Goal: Task Accomplishment & Management: Use online tool/utility

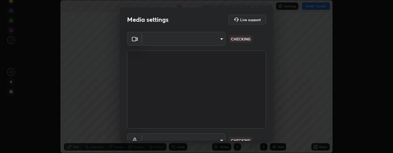
type input "3fb0db9b948ee014c865c74d3d253d8b81db7a3fe99a51a232c6435469281ce5"
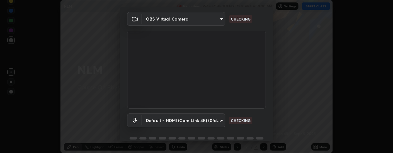
scroll to position [48, 0]
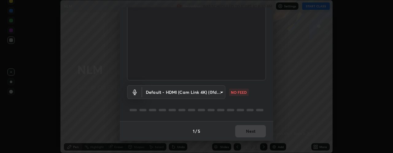
click at [218, 90] on body "Erase all NLM Recording WAS SCHEDULED TO START AT 9:30 AM Settings START CLASS …" at bounding box center [196, 76] width 393 height 153
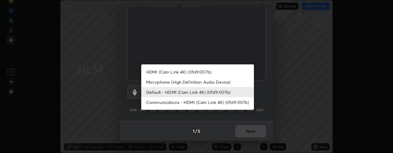
click at [197, 101] on li "Communications - HDMI (Cam Link 4K) (0fd9:007b)" at bounding box center [197, 102] width 113 height 10
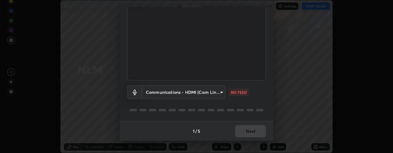
type input "communications"
click at [241, 134] on button "Next" at bounding box center [250, 131] width 31 height 12
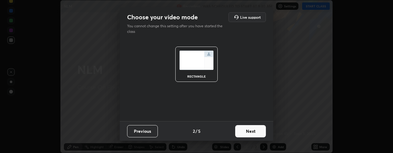
scroll to position [0, 0]
click at [241, 134] on button "Next" at bounding box center [250, 131] width 31 height 12
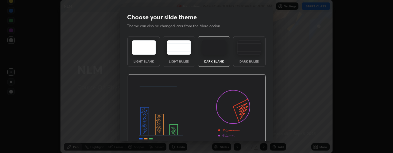
click at [243, 134] on img at bounding box center [196, 113] width 138 height 78
click at [249, 136] on img at bounding box center [196, 113] width 138 height 78
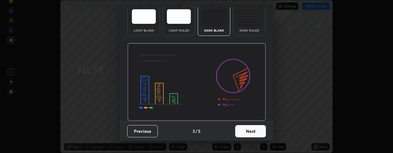
click at [248, 129] on button "Next" at bounding box center [250, 131] width 31 height 12
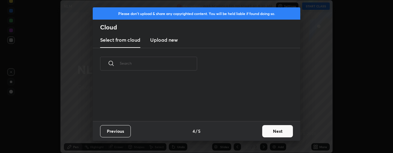
click at [253, 129] on div "Previous 4 / 5 Next" at bounding box center [196, 131] width 207 height 20
click at [277, 134] on button "Next" at bounding box center [277, 131] width 31 height 12
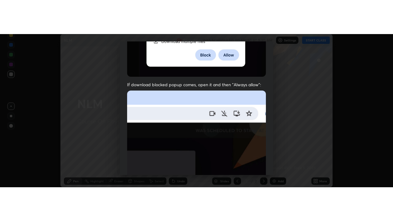
scroll to position [173, 0]
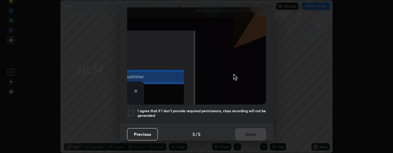
click at [254, 109] on h5 "I agree that if I don't provide required permissions, class recording will not …" at bounding box center [201, 114] width 128 height 10
click at [255, 132] on button "Done" at bounding box center [250, 134] width 31 height 12
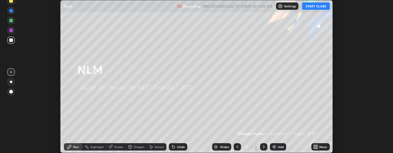
click at [322, 7] on button "START CLASS" at bounding box center [316, 5] width 28 height 7
click at [318, 147] on icon at bounding box center [315, 147] width 5 height 5
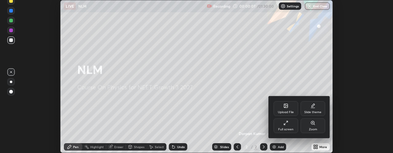
click at [290, 125] on div "Full screen" at bounding box center [285, 125] width 25 height 15
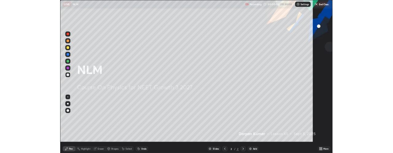
scroll to position [221, 393]
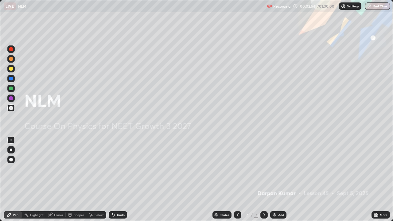
click at [270, 153] on div "Add" at bounding box center [278, 214] width 16 height 7
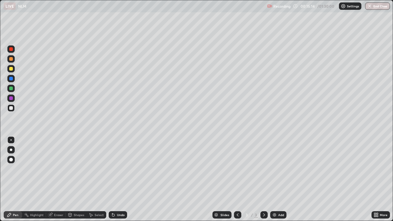
click at [11, 97] on div at bounding box center [11, 98] width 4 height 4
click at [375, 153] on icon at bounding box center [375, 214] width 2 height 2
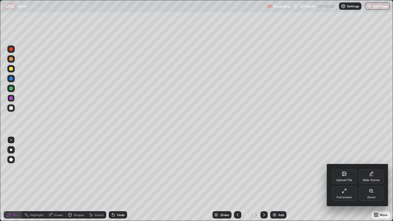
click at [342, 153] on icon at bounding box center [343, 192] width 2 height 2
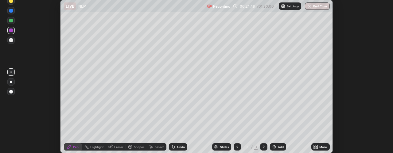
scroll to position [30529, 30289]
